Goal: Check status

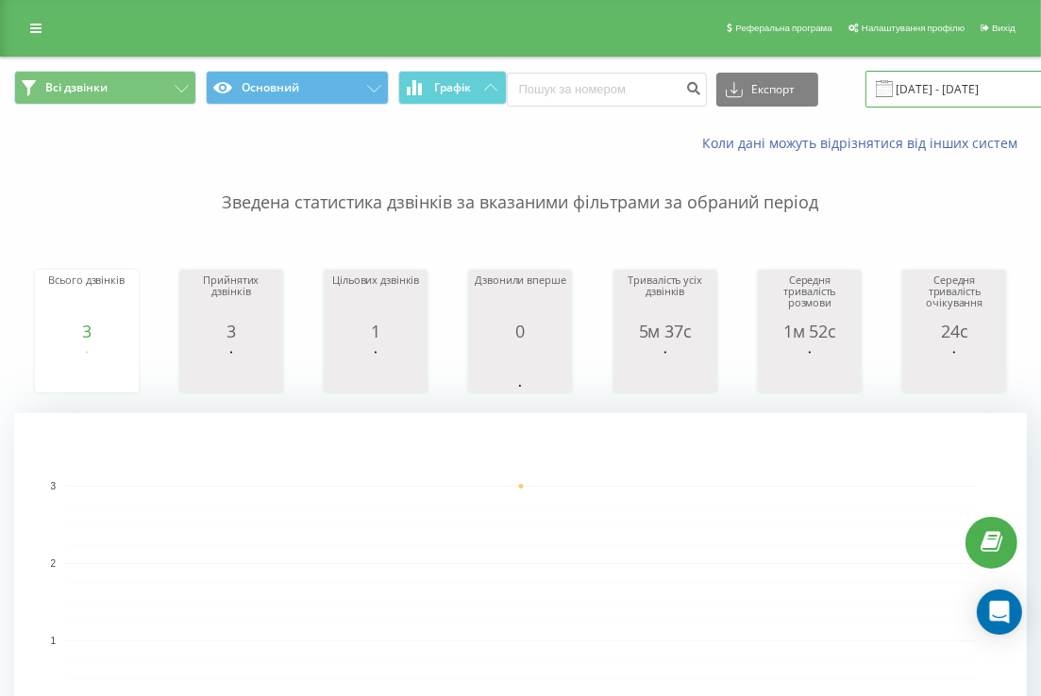
click at [922, 95] on input "[DATE] - [DATE]" at bounding box center [979, 89] width 228 height 37
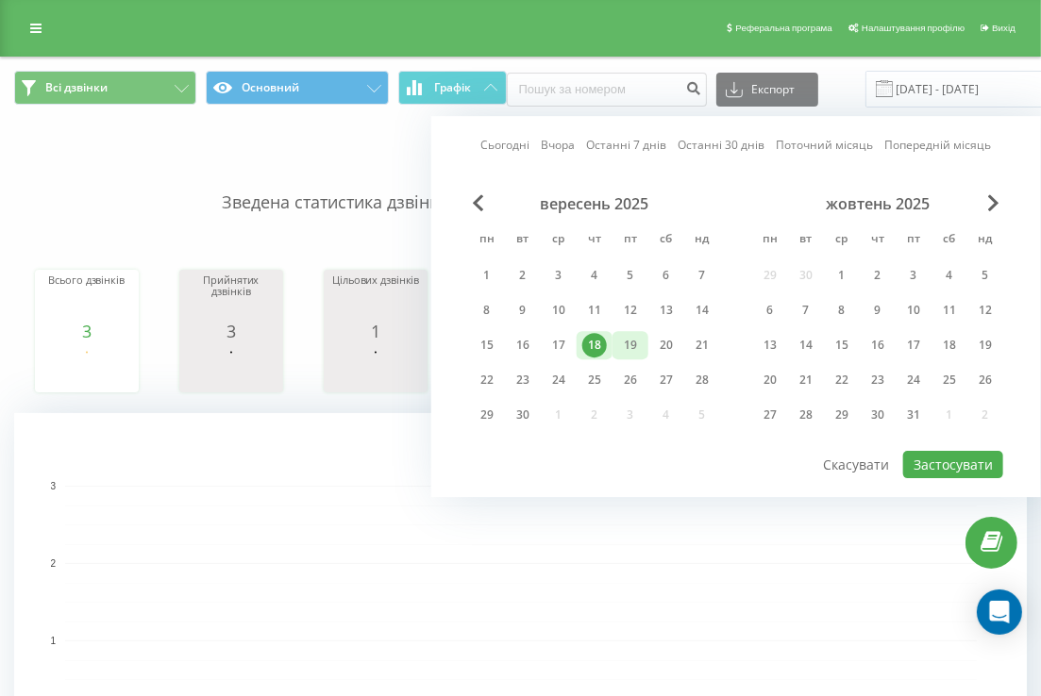
click at [623, 340] on div "19" at bounding box center [630, 345] width 25 height 25
click at [929, 462] on button "Застосувати" at bounding box center [953, 464] width 100 height 27
type input "[DATE] - [DATE]"
